Goal: Information Seeking & Learning: Learn about a topic

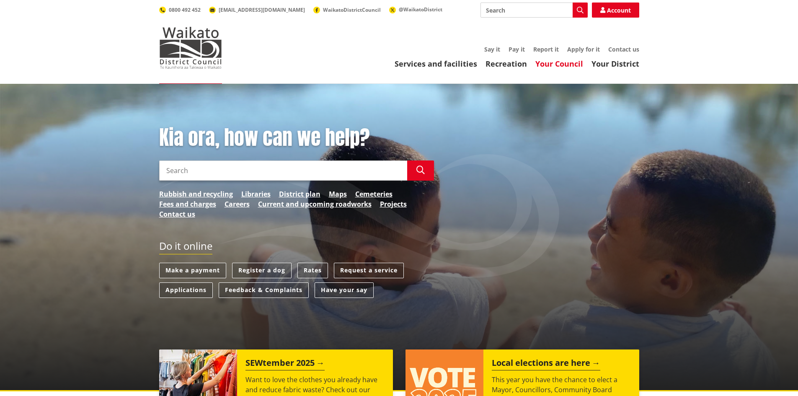
click at [559, 67] on link "Your Council" at bounding box center [559, 64] width 48 height 10
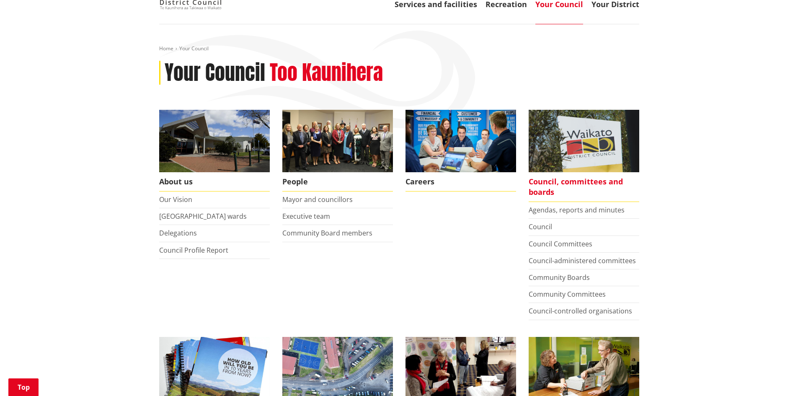
scroll to position [168, 0]
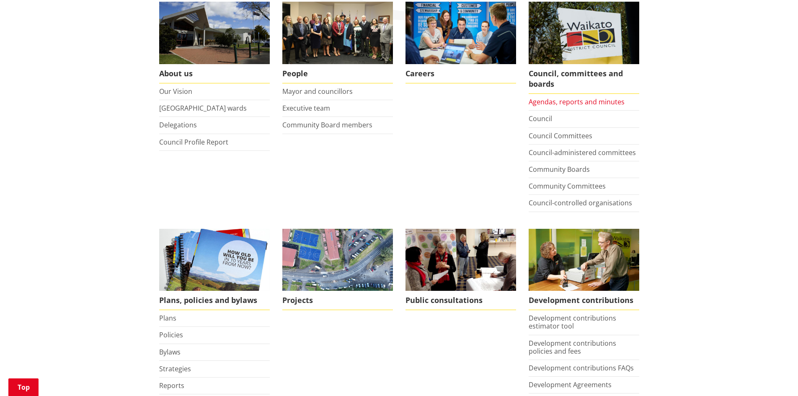
click at [566, 104] on link "Agendas, reports and minutes" at bounding box center [576, 101] width 96 height 9
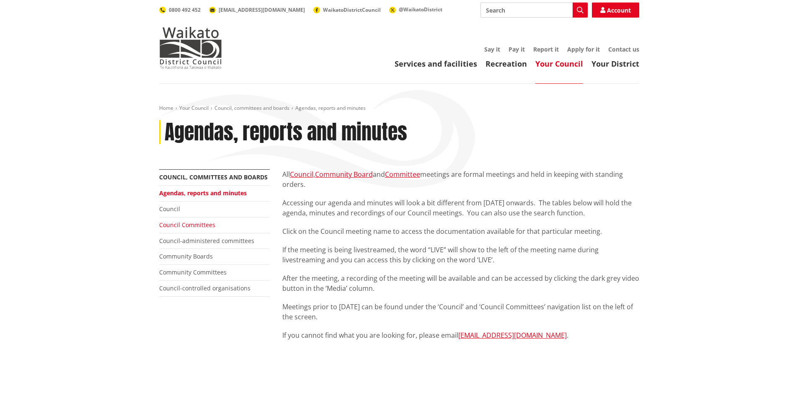
click at [194, 223] on link "Council Committees" at bounding box center [187, 225] width 56 height 8
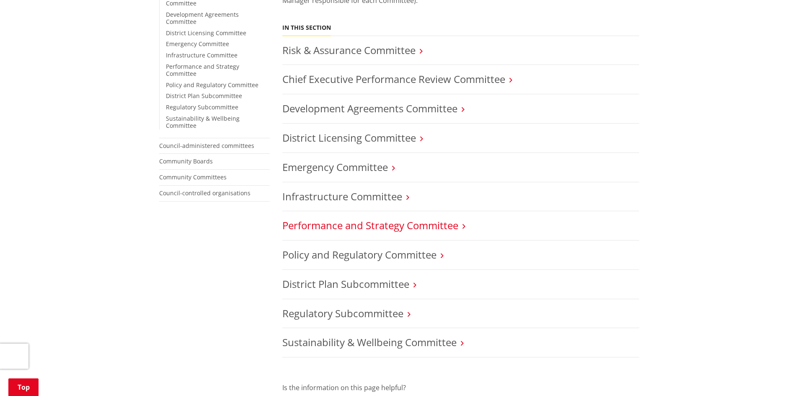
scroll to position [251, 0]
click at [350, 197] on link "Infrastructure Committee" at bounding box center [342, 196] width 120 height 14
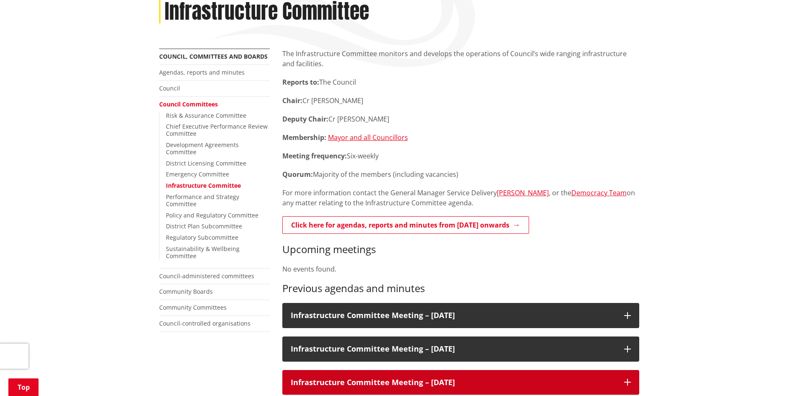
scroll to position [251, 0]
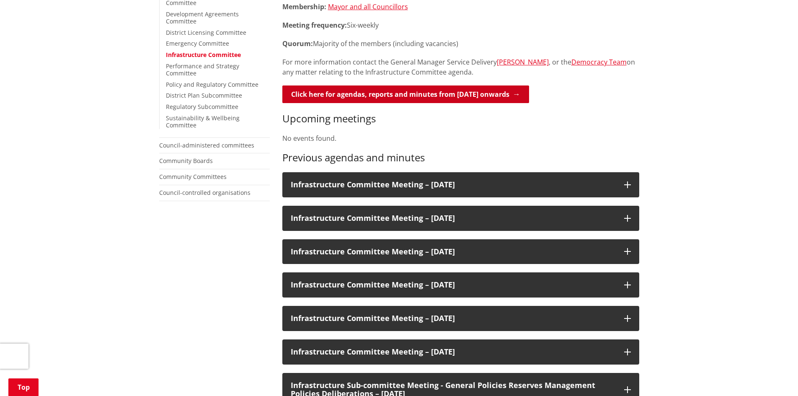
click at [378, 91] on link "Click here for agendas, reports and minutes from May 2024 onwards" at bounding box center [405, 94] width 247 height 18
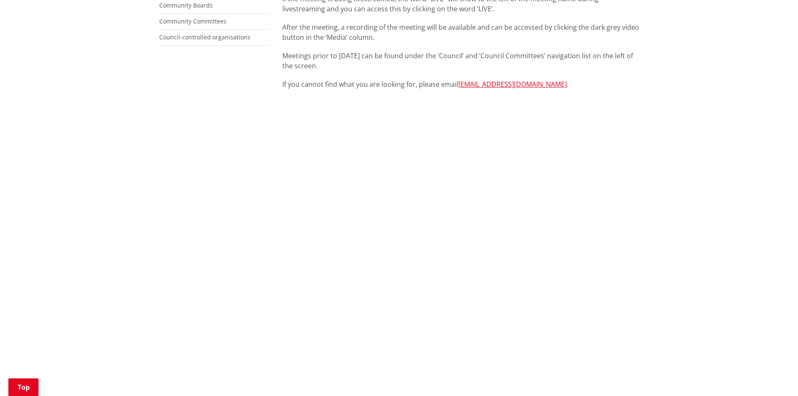
scroll to position [251, 0]
